Goal: Obtain resource: Obtain resource

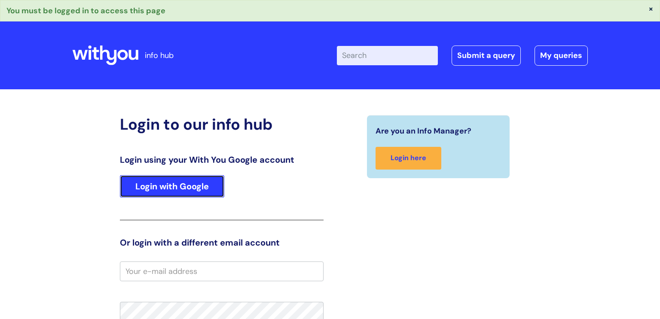
click at [201, 182] on link "Login with Google" at bounding box center [172, 186] width 104 height 22
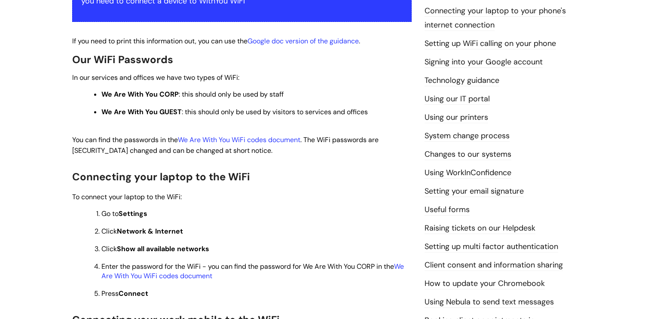
scroll to position [190, 0]
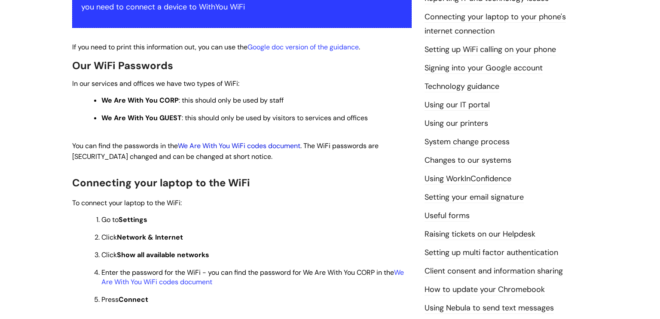
click at [221, 149] on link "We Are With You WiFi codes document" at bounding box center [239, 145] width 122 height 9
click at [225, 145] on link "We Are With You WiFi codes document" at bounding box center [239, 145] width 122 height 9
